Goal: Task Accomplishment & Management: Complete application form

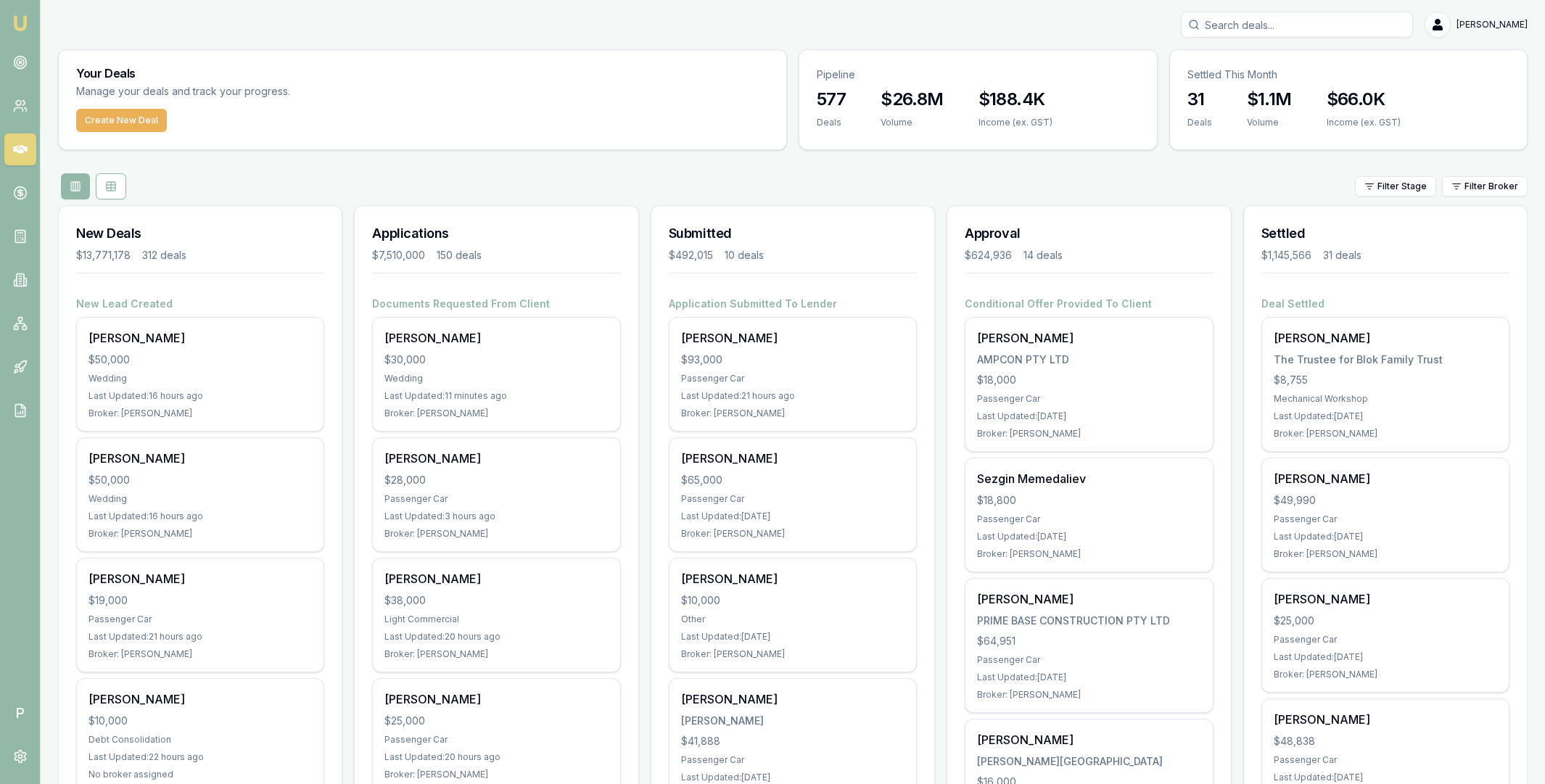
click at [1264, 28] on input "Search deals" at bounding box center [1297, 24] width 232 height 26
paste input "[PERSON_NAME]"
type input "[PERSON_NAME]"
click at [1260, 97] on p "[EMAIL_ADDRESS][DOMAIN_NAME]" at bounding box center [1297, 92] width 219 height 15
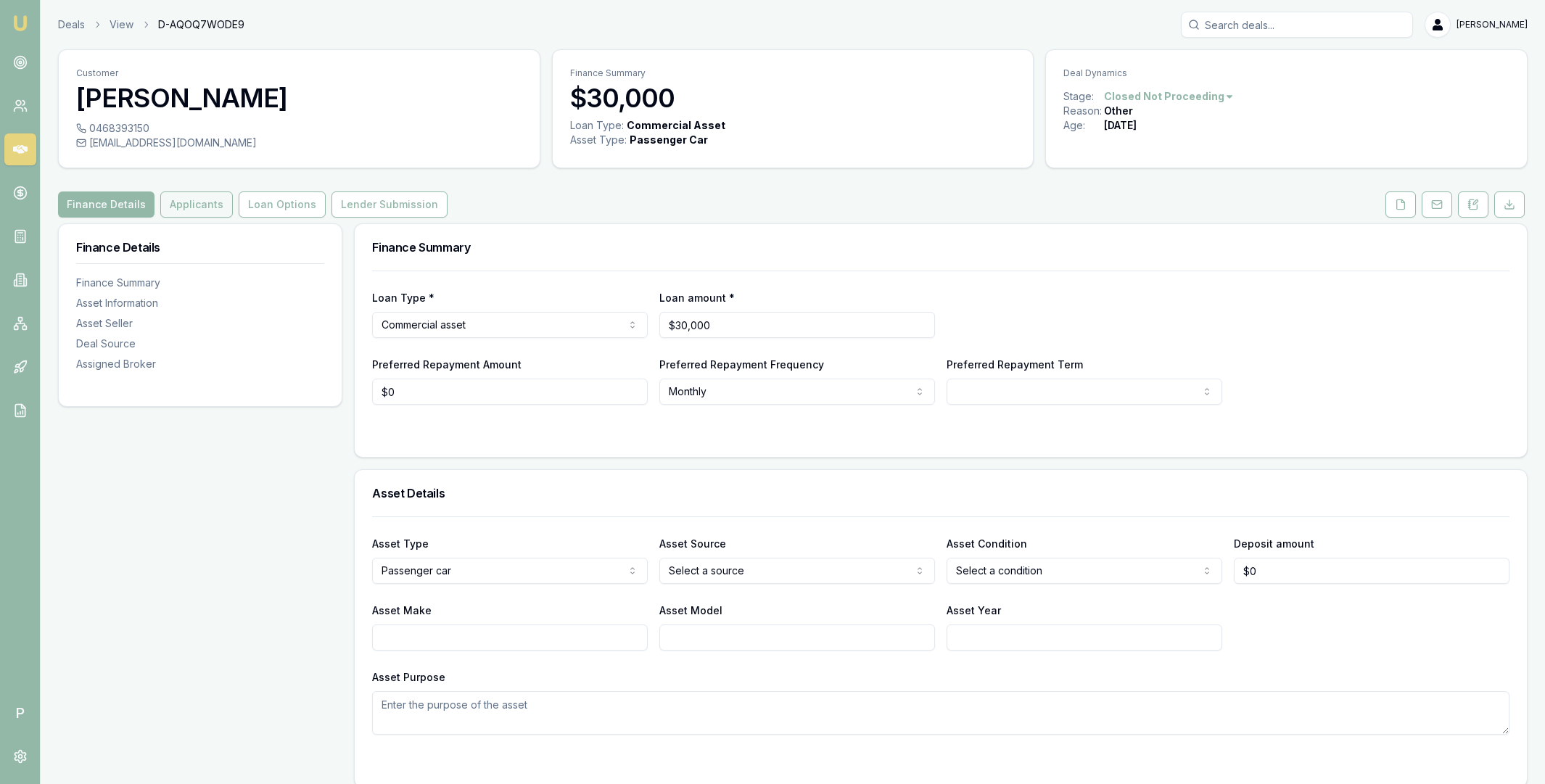
click at [208, 208] on button "Applicants" at bounding box center [196, 205] width 73 height 26
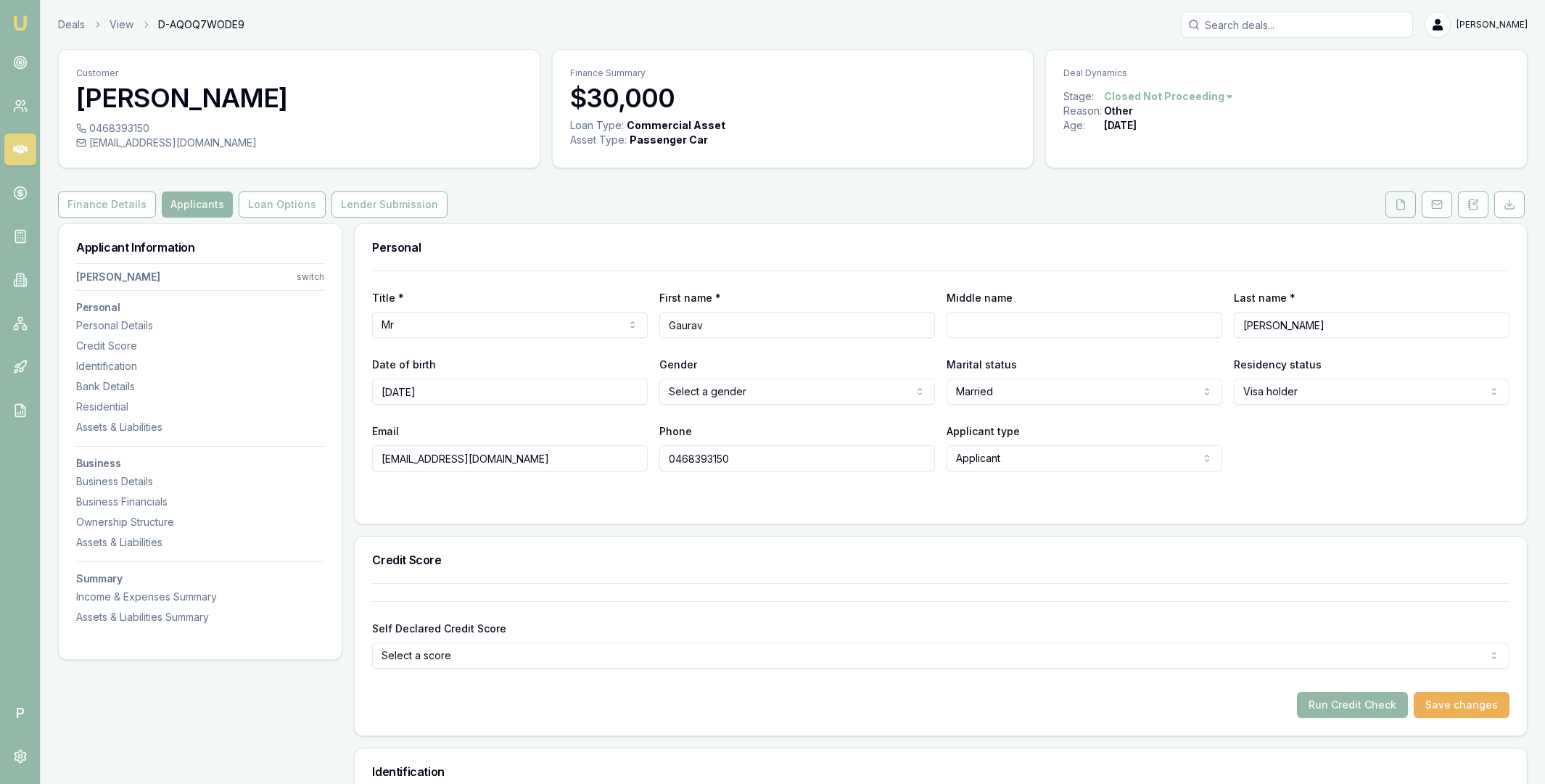
click at [1397, 215] on button at bounding box center [1401, 205] width 31 height 26
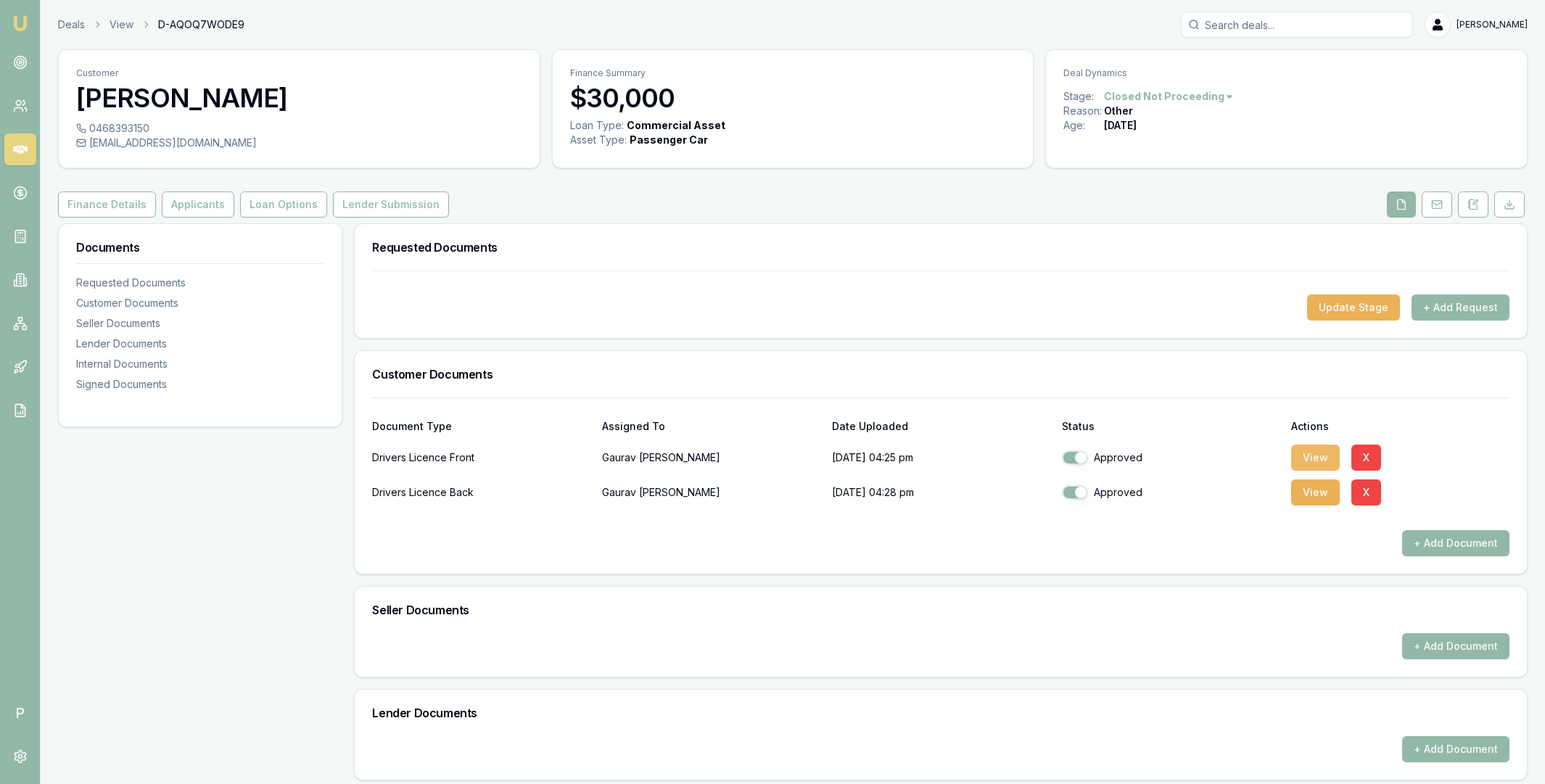
click at [1317, 459] on button "View" at bounding box center [1316, 457] width 49 height 26
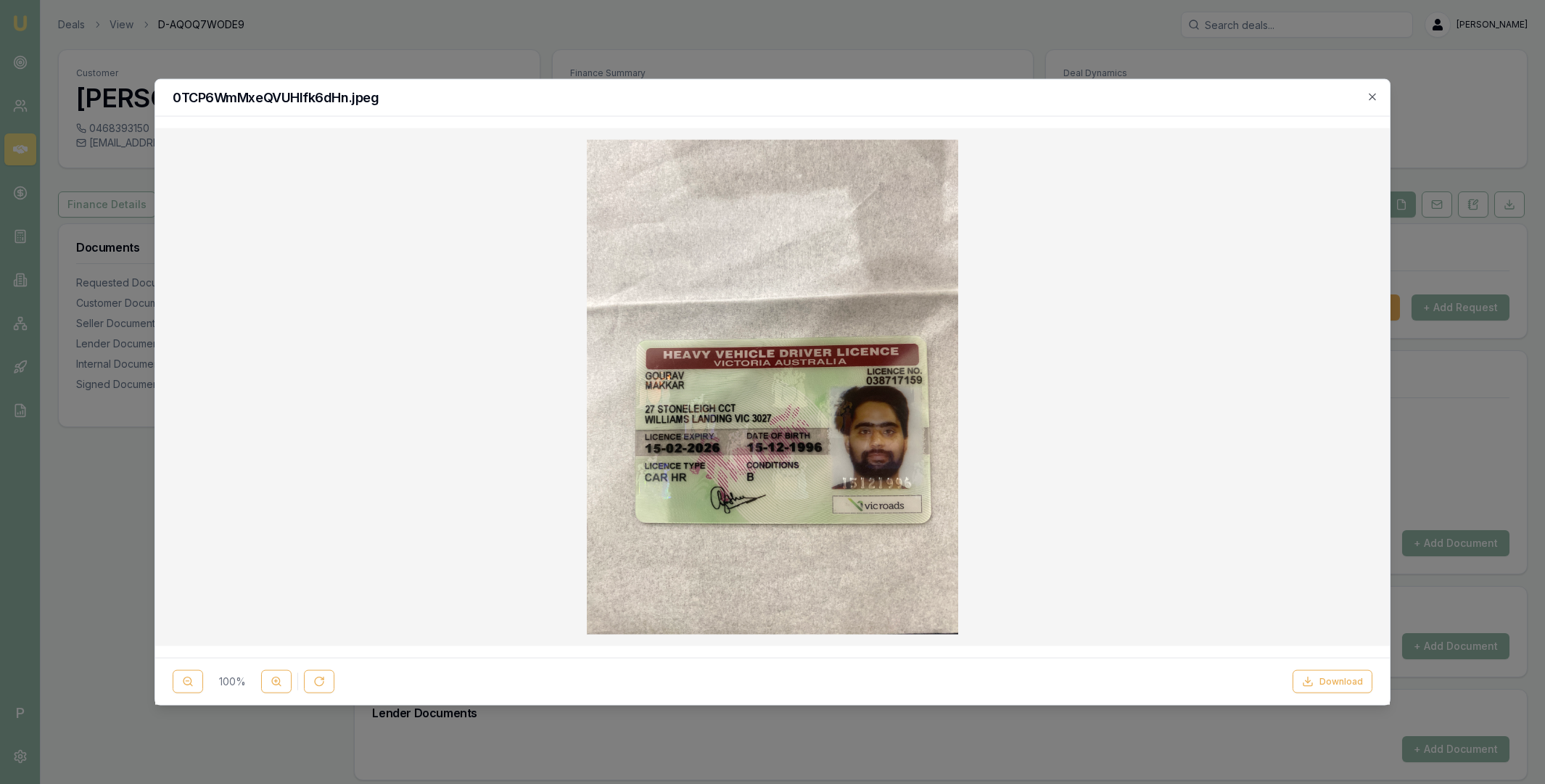
click at [1379, 98] on div "0TCP6WmMxeQVUHlfk6dHn.jpeg" at bounding box center [772, 98] width 1235 height 37
click at [1369, 97] on icon "button" at bounding box center [1372, 96] width 11 height 11
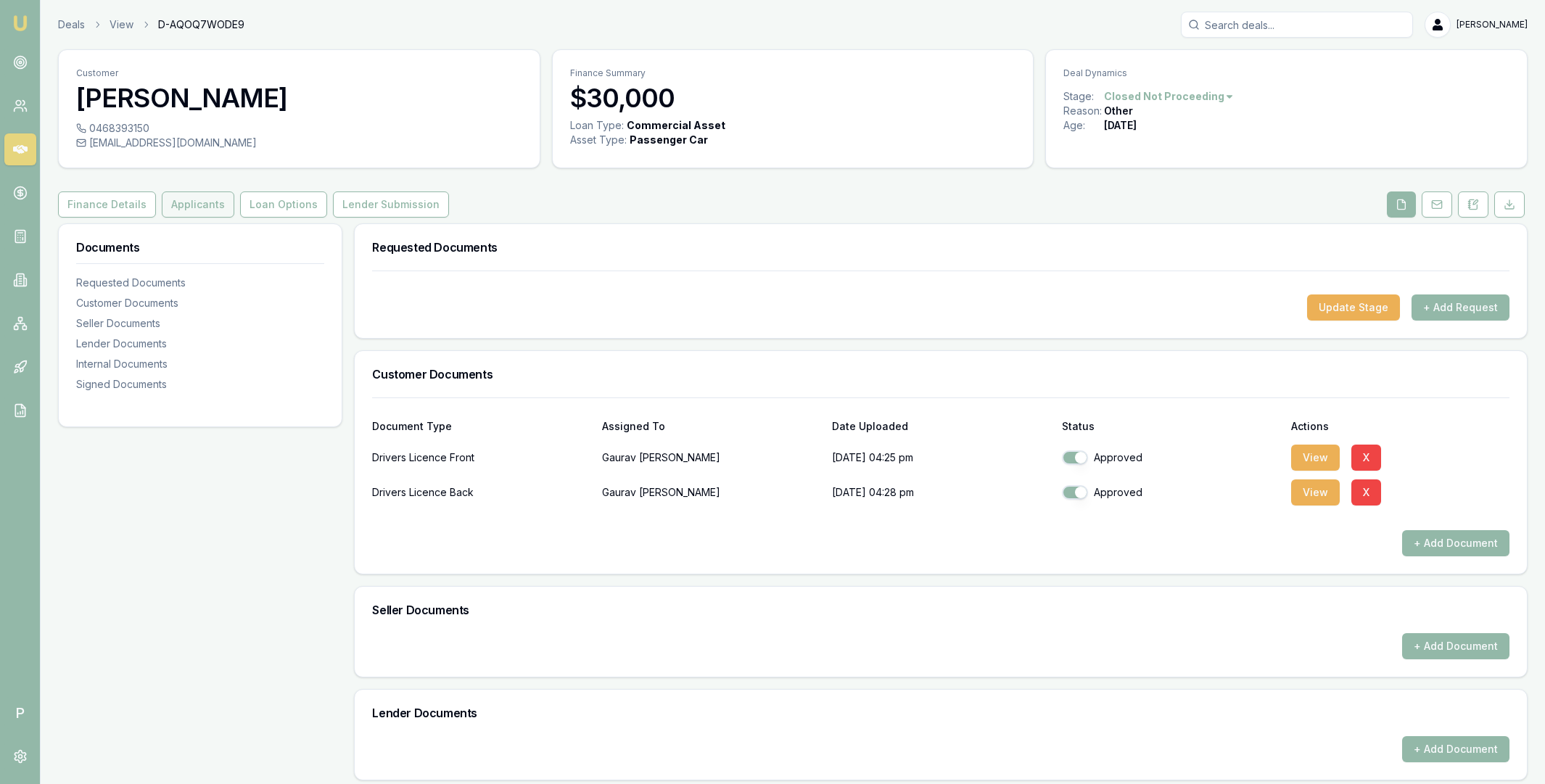
click at [208, 208] on button "Applicants" at bounding box center [198, 205] width 73 height 26
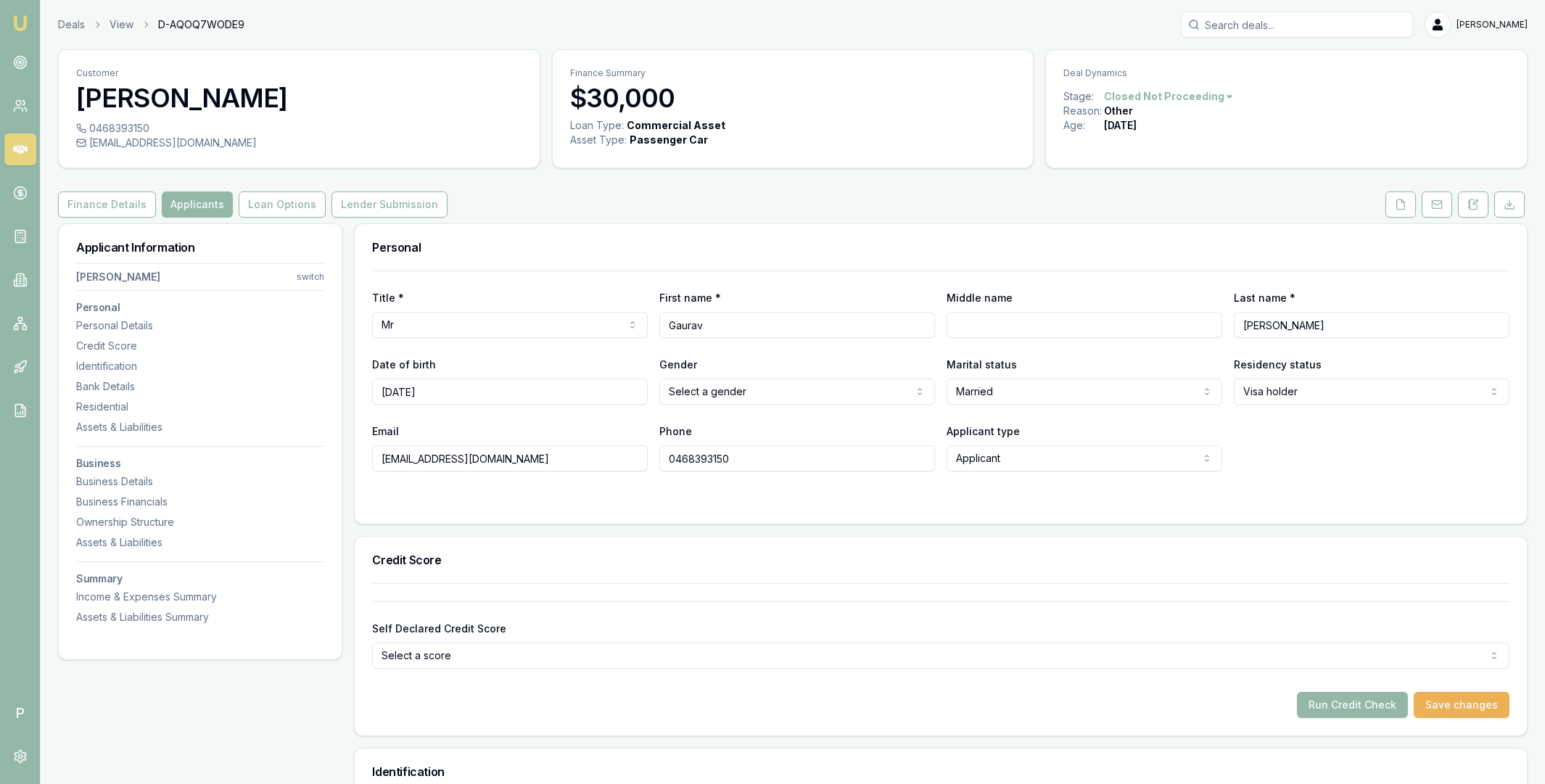
click at [706, 320] on input "Gaurav" at bounding box center [797, 324] width 276 height 26
click at [1269, 321] on input "[PERSON_NAME]" at bounding box center [1372, 324] width 276 height 26
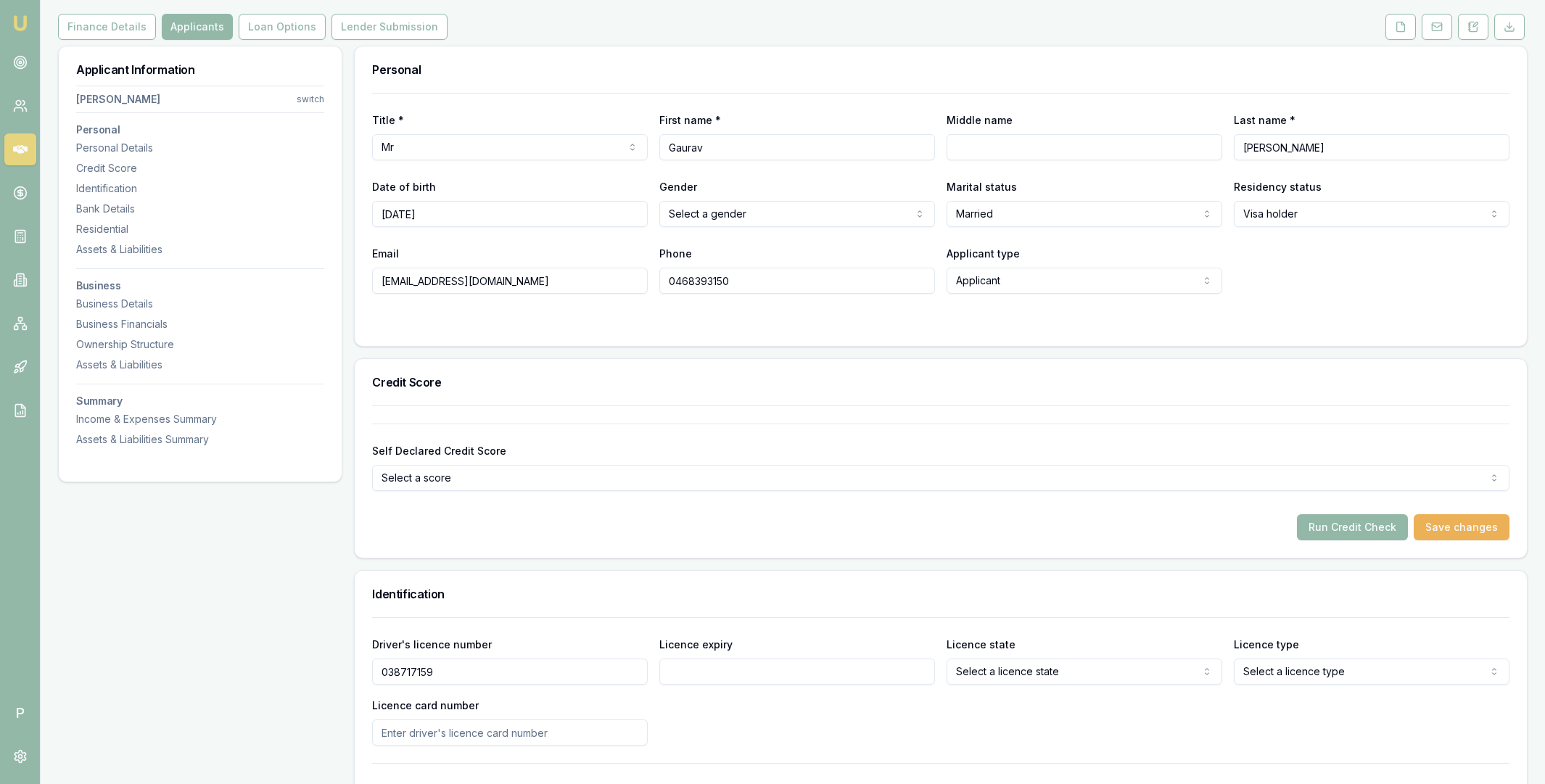
scroll to position [365, 0]
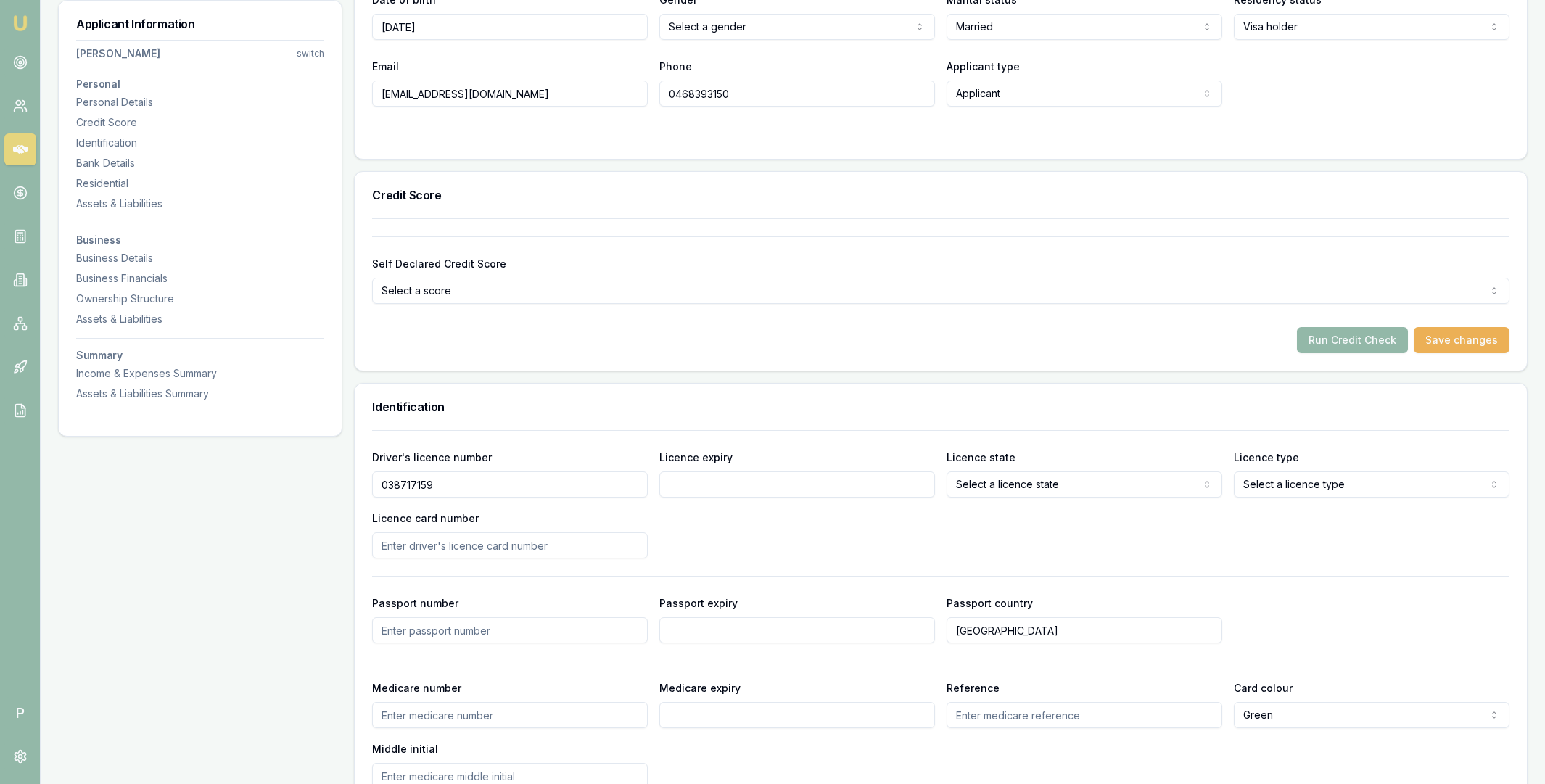
click at [417, 489] on input "038717159" at bounding box center [509, 484] width 276 height 26
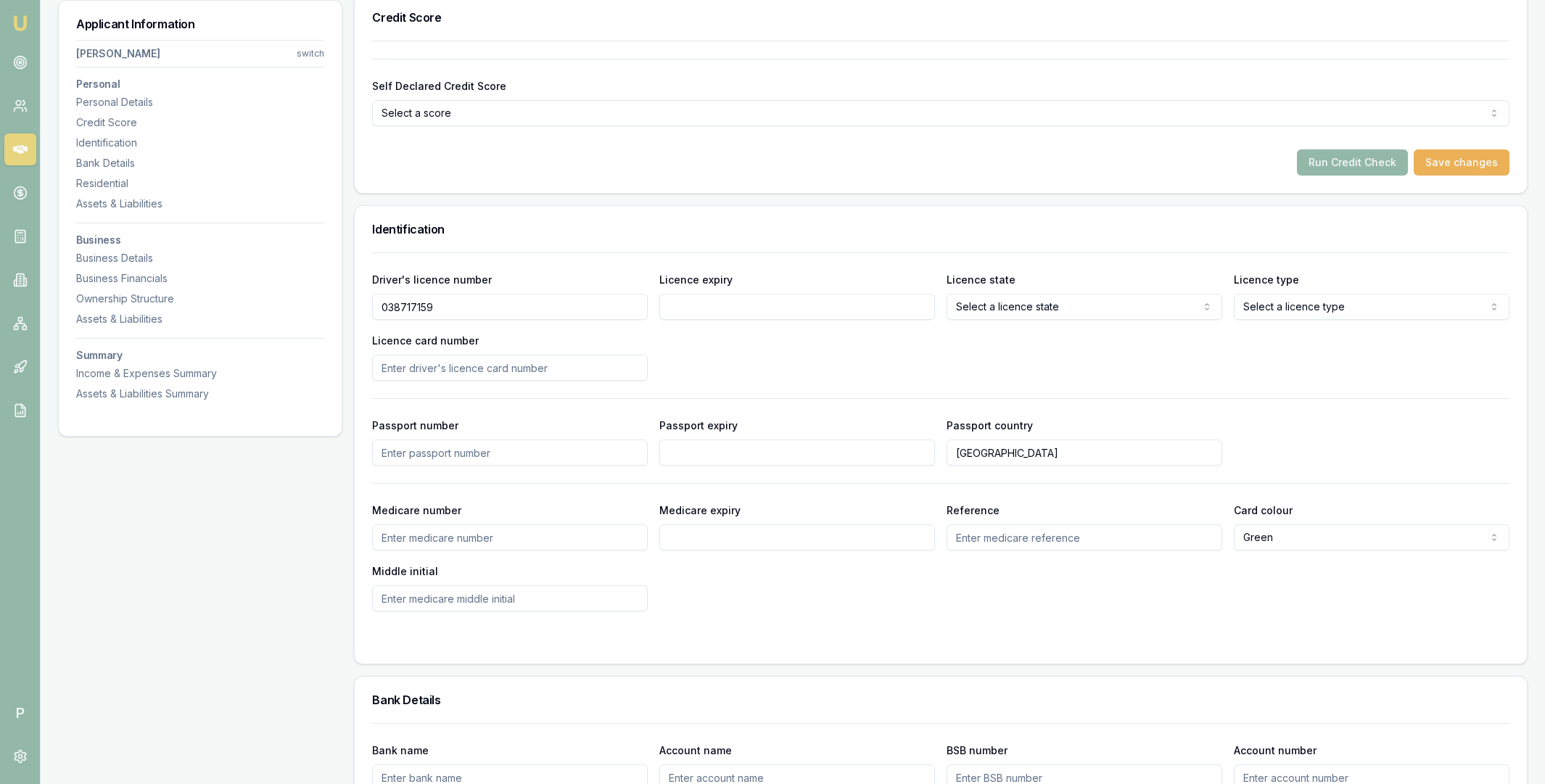
scroll to position [647, 0]
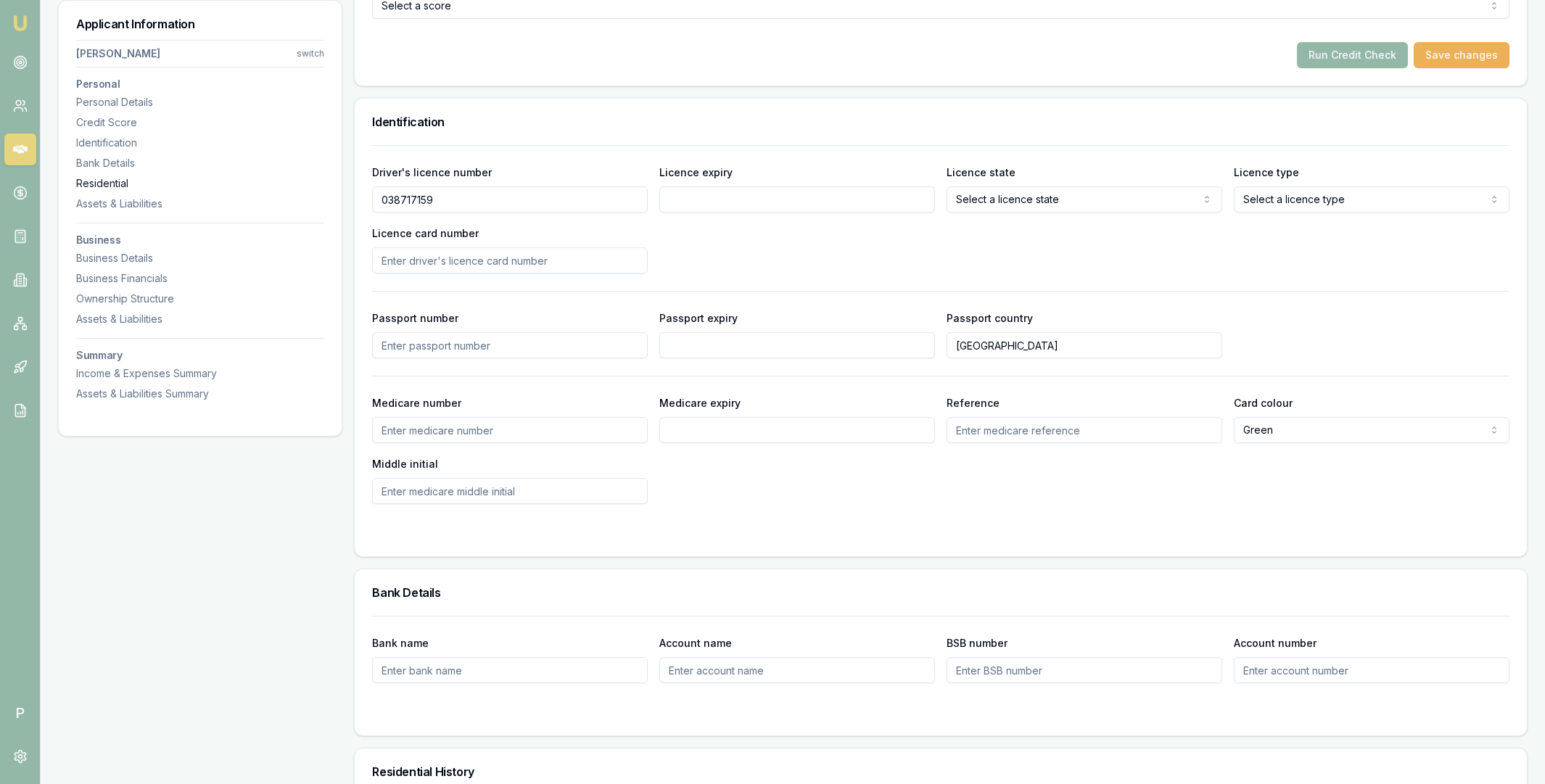
click at [94, 181] on div "Residential" at bounding box center [200, 183] width 248 height 15
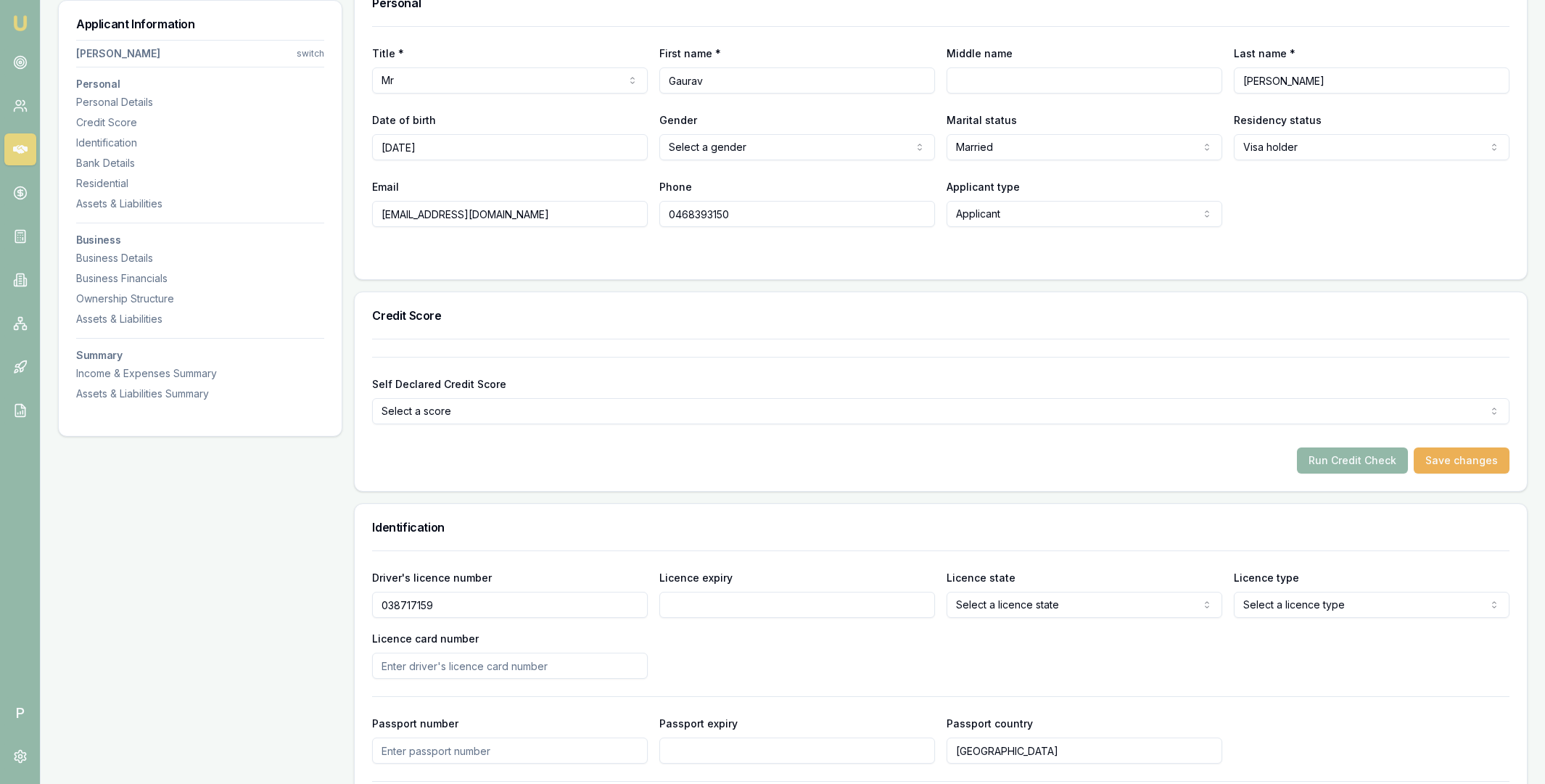
scroll to position [0, 0]
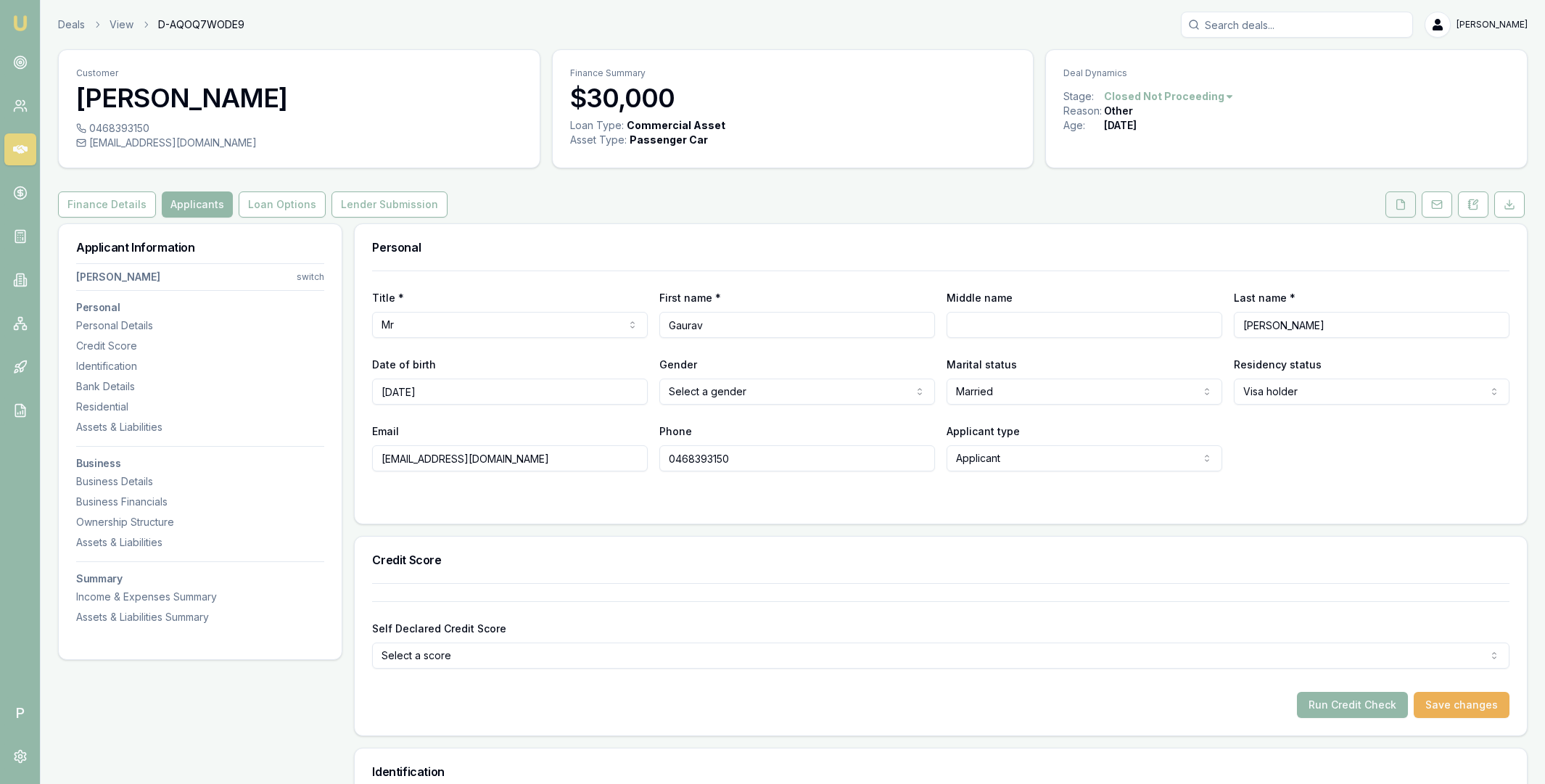
click at [1398, 200] on icon at bounding box center [1401, 204] width 8 height 9
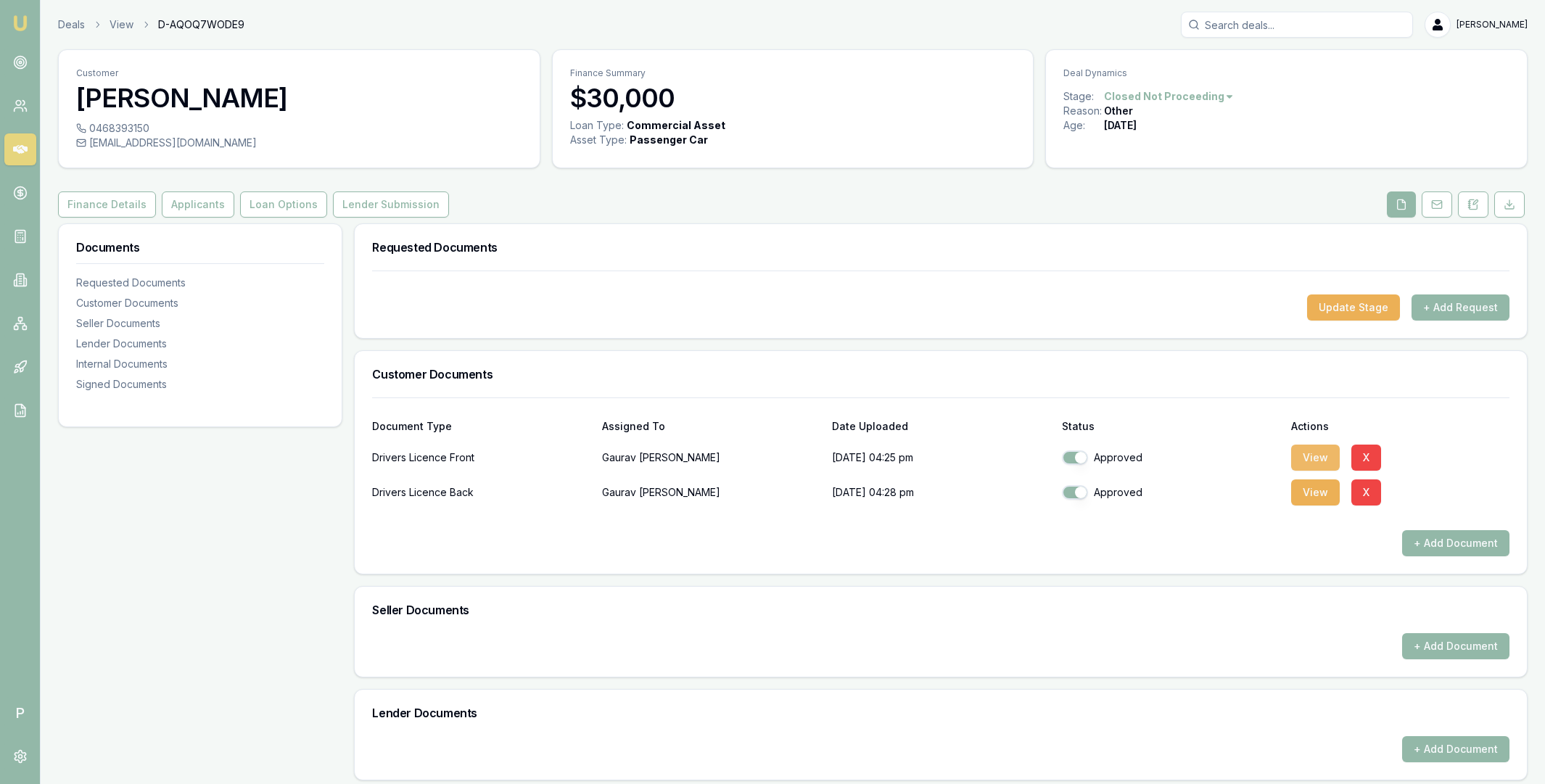
click at [1314, 456] on button "View" at bounding box center [1316, 457] width 49 height 26
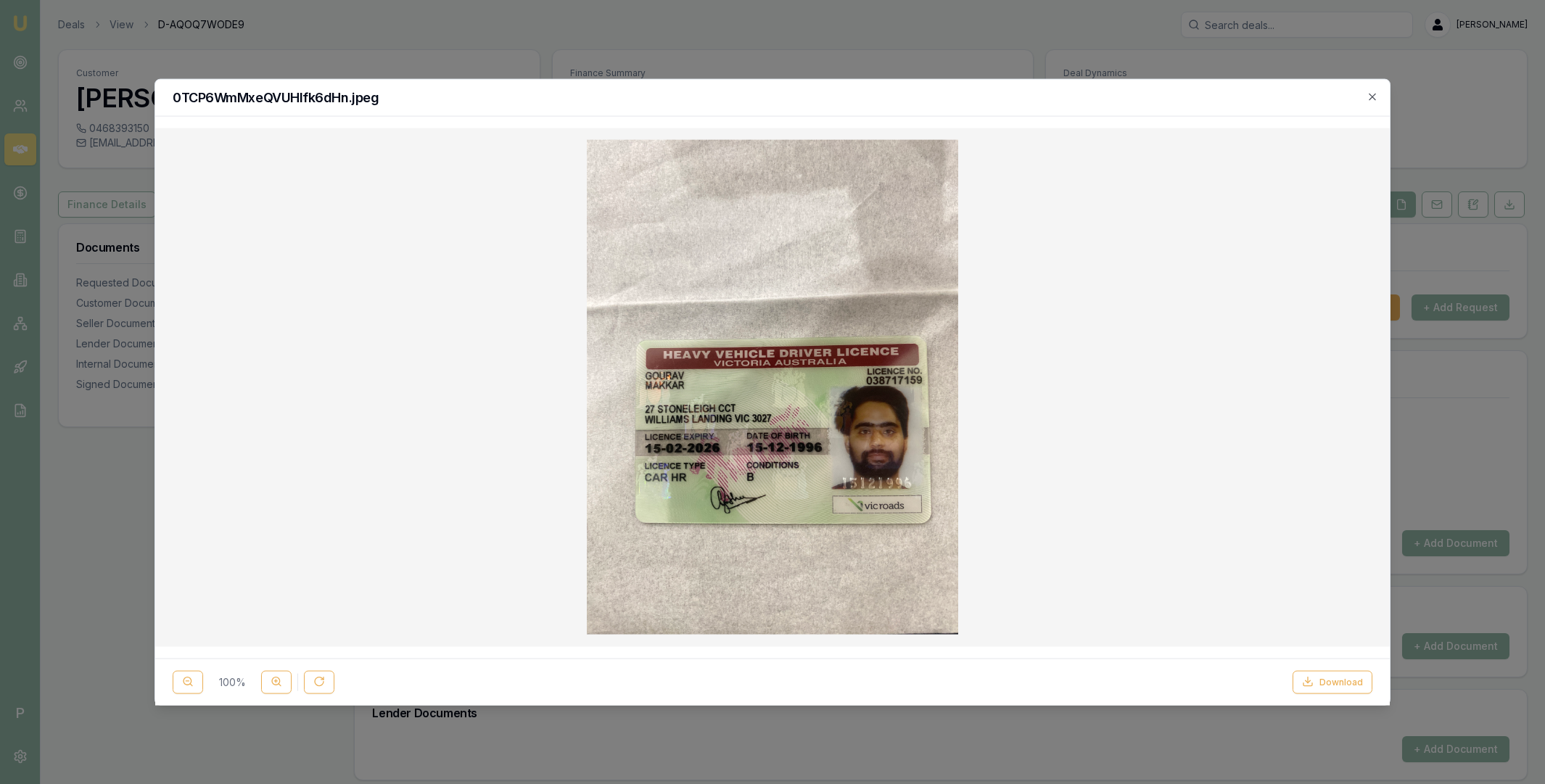
click at [1318, 50] on div at bounding box center [772, 392] width 1545 height 784
